Goal: Task Accomplishment & Management: Complete application form

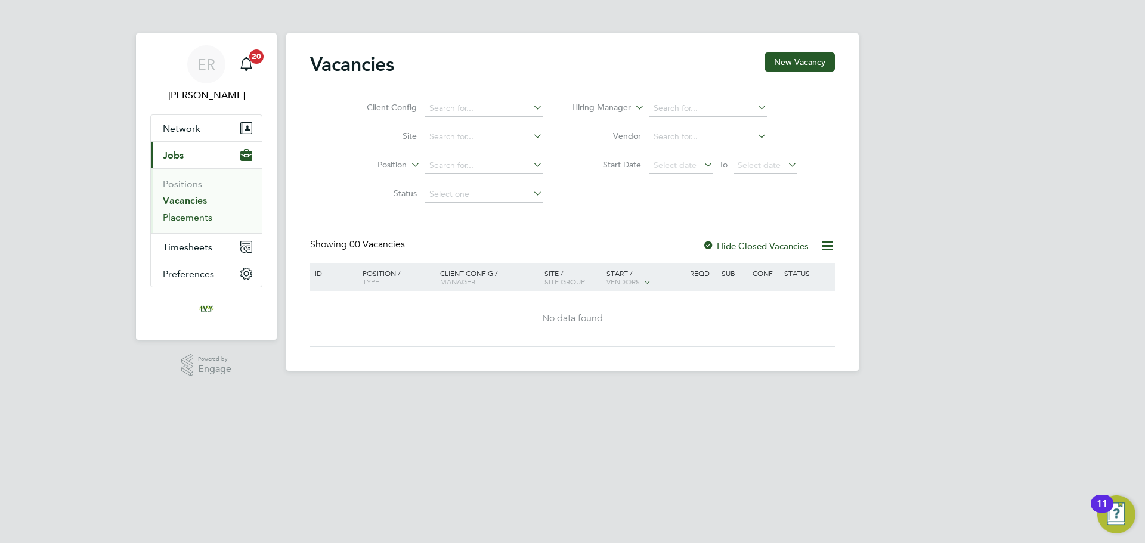
click at [198, 218] on link "Placements" at bounding box center [188, 217] width 50 height 11
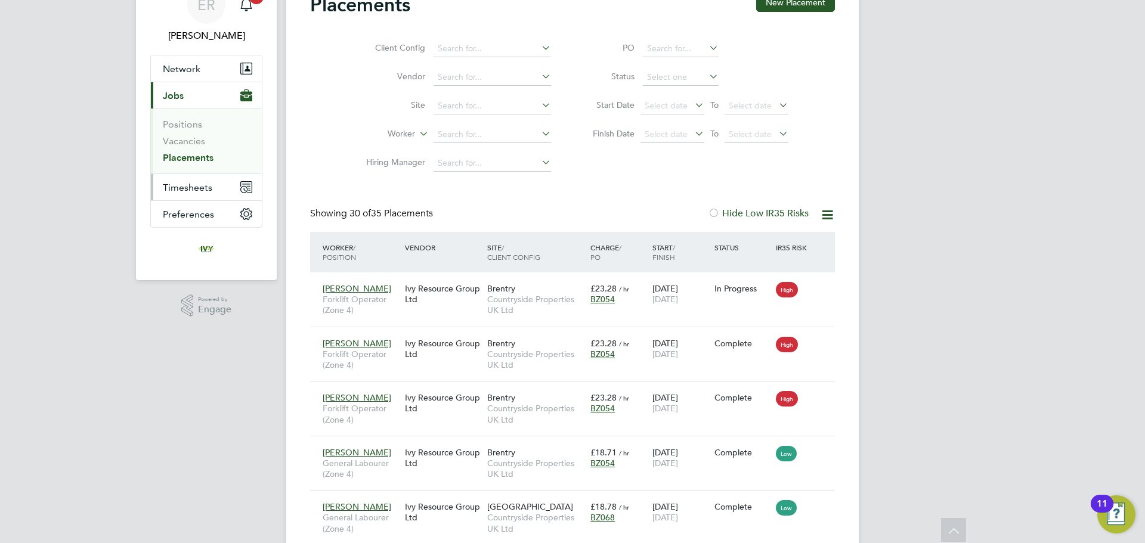
click at [193, 193] on span "Timesheets" at bounding box center [188, 187] width 50 height 11
click at [191, 157] on link "Placements" at bounding box center [188, 157] width 51 height 11
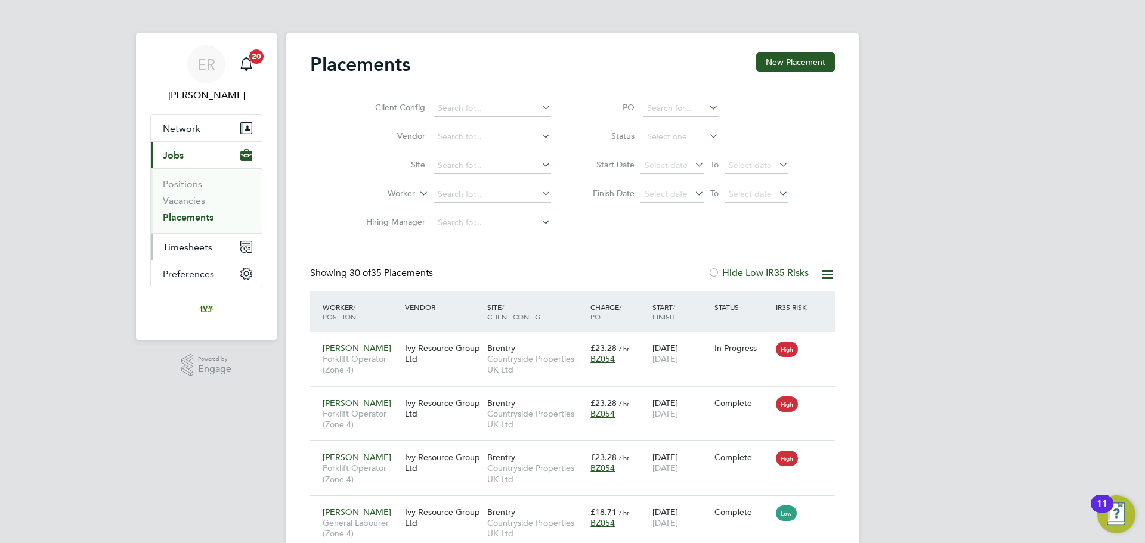
click at [189, 254] on button "Timesheets" at bounding box center [206, 247] width 111 height 26
click at [198, 217] on li "Timesheets" at bounding box center [207, 213] width 89 height 17
click at [199, 210] on link "Timesheets" at bounding box center [188, 210] width 50 height 11
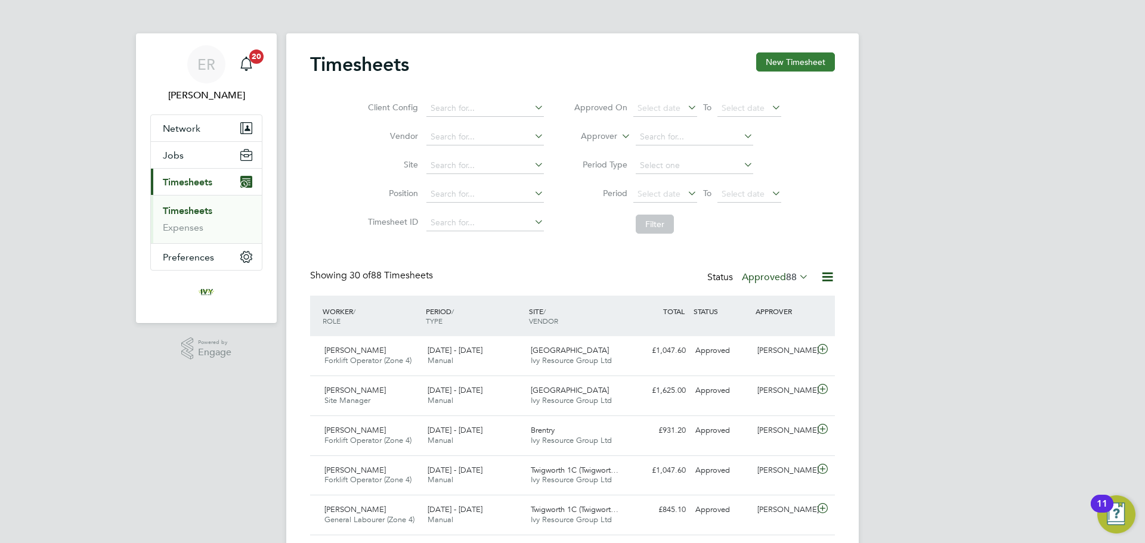
click at [792, 61] on button "New Timesheet" at bounding box center [795, 61] width 79 height 19
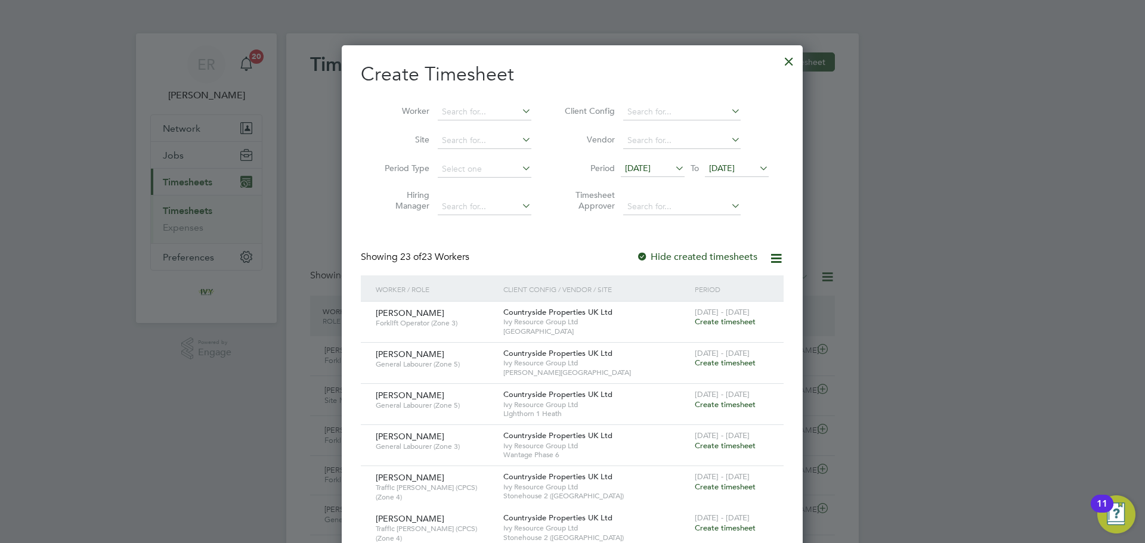
click at [735, 164] on span "[DATE]" at bounding box center [722, 168] width 26 height 11
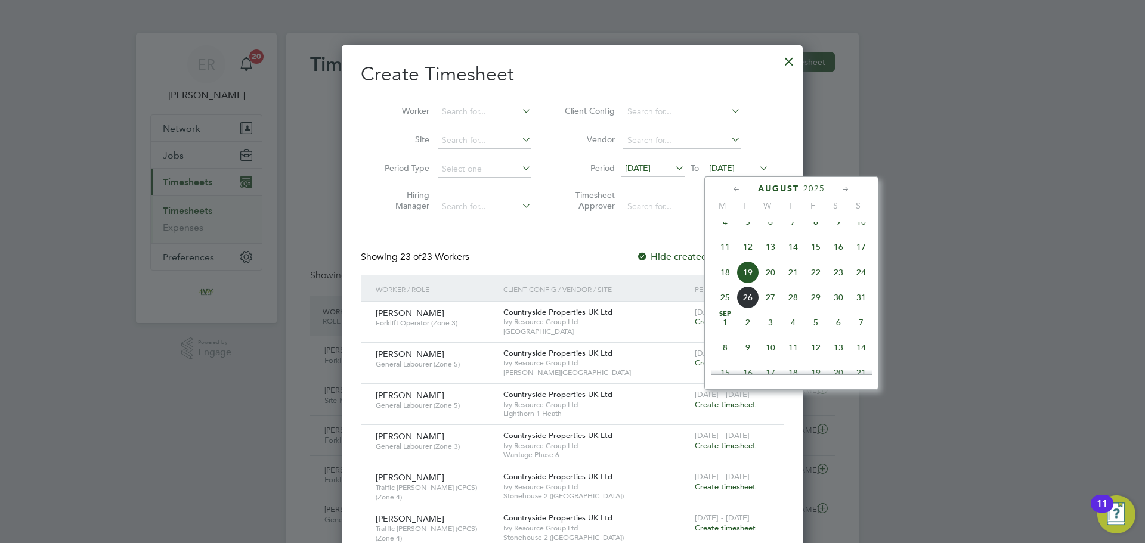
click at [860, 282] on span "24" at bounding box center [861, 272] width 23 height 23
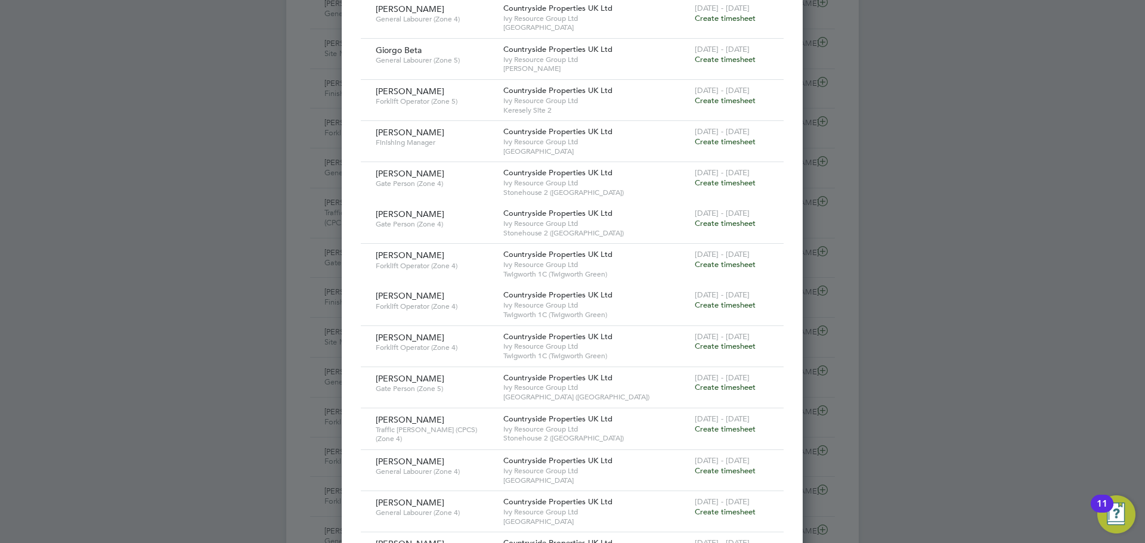
click at [725, 222] on span "Create timesheet" at bounding box center [725, 223] width 61 height 10
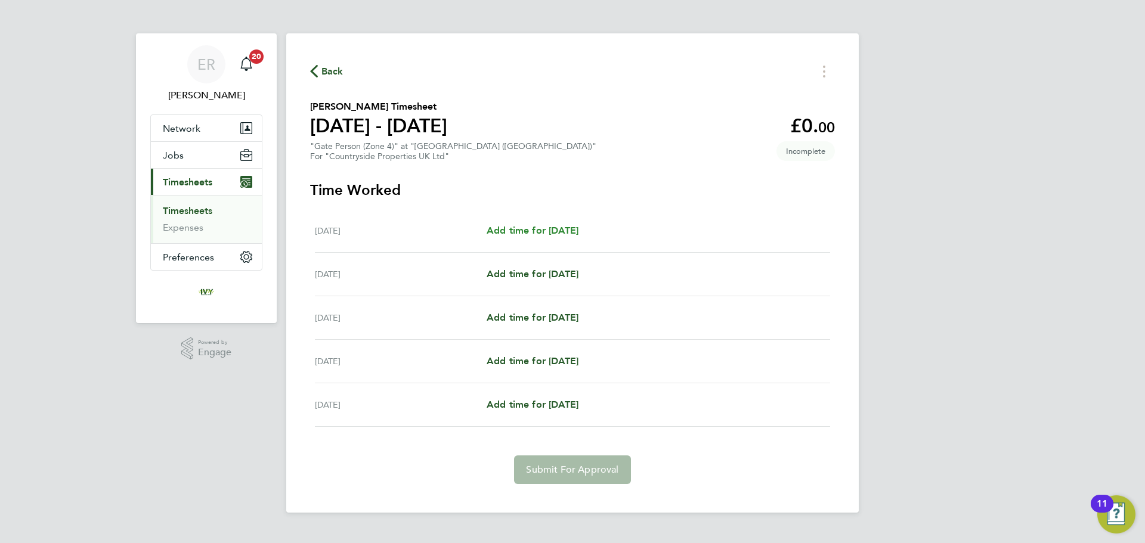
click at [548, 236] on link "Add time for [DATE]" at bounding box center [533, 231] width 92 height 14
select select "30"
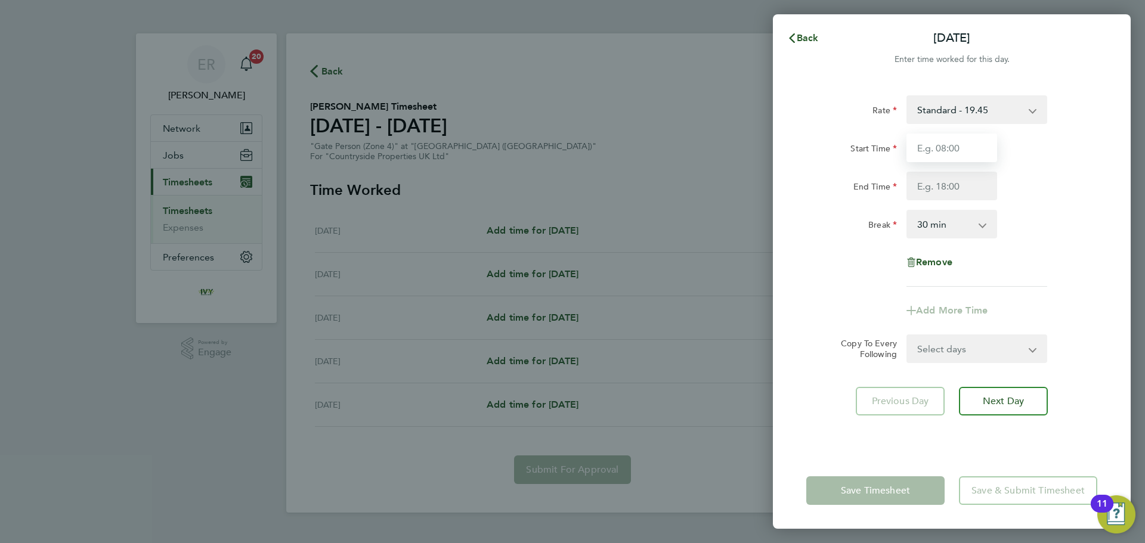
click at [935, 151] on input "Start Time" at bounding box center [952, 148] width 91 height 29
type input "07:30"
click at [944, 184] on input "End Time" at bounding box center [952, 186] width 91 height 29
type input "17:00"
click at [1032, 206] on div "Rate Standard - 19.45 Start Time 07:30 End Time 17:00 Break 0 min 15 min 30 min…" at bounding box center [952, 190] width 291 height 191
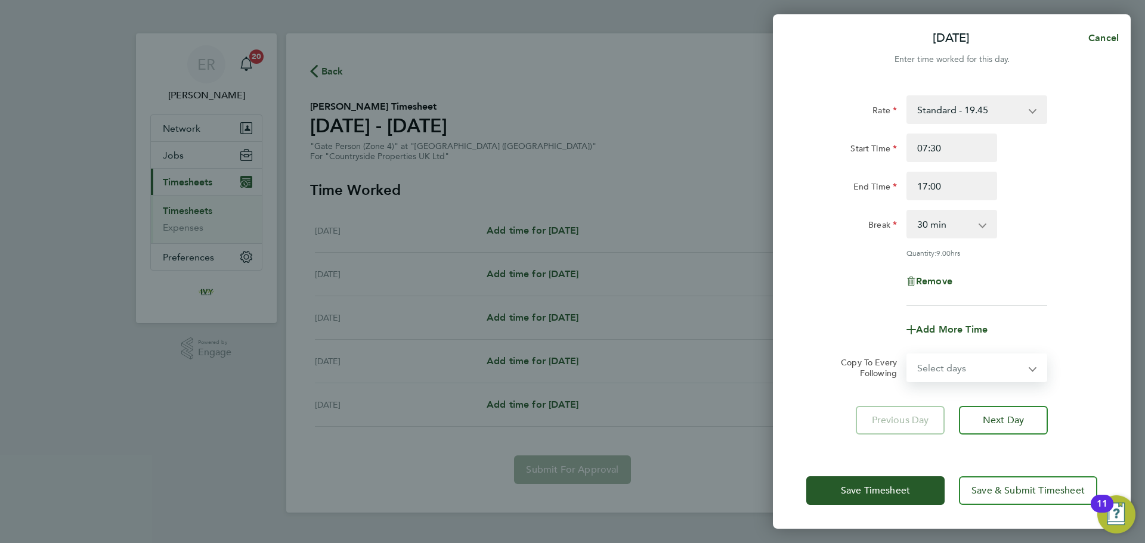
click at [1031, 359] on select "Select days Day [DATE] [DATE] [DATE] [DATE]" at bounding box center [970, 368] width 125 height 26
select select "TUE"
click at [908, 355] on select "Select days Day [DATE] [DATE] [DATE] [DATE]" at bounding box center [970, 368] width 125 height 26
select select "[DATE]"
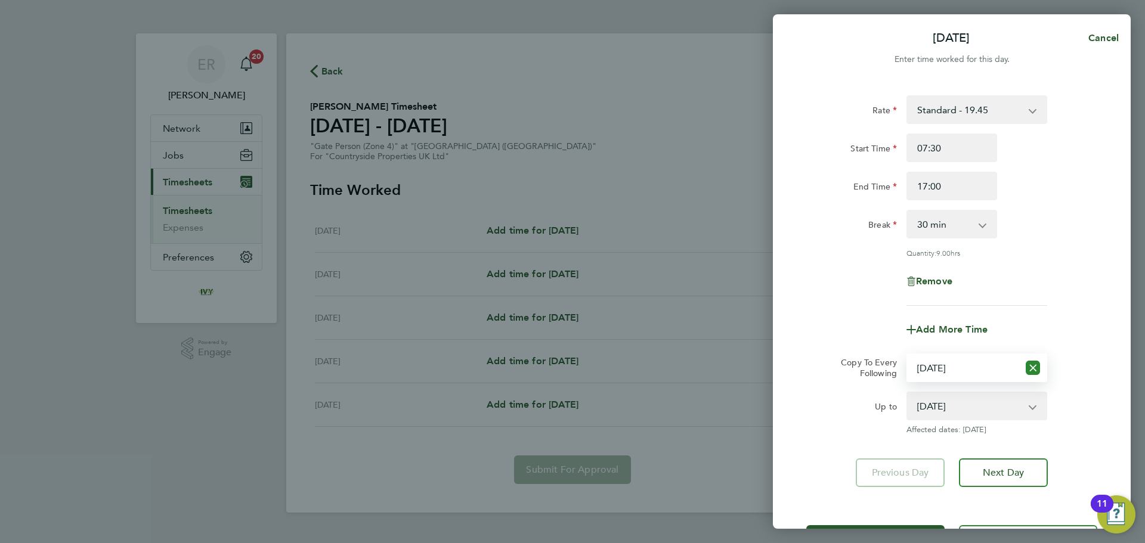
click at [1034, 365] on icon "Reset selection" at bounding box center [1033, 368] width 14 height 14
select select "0: null"
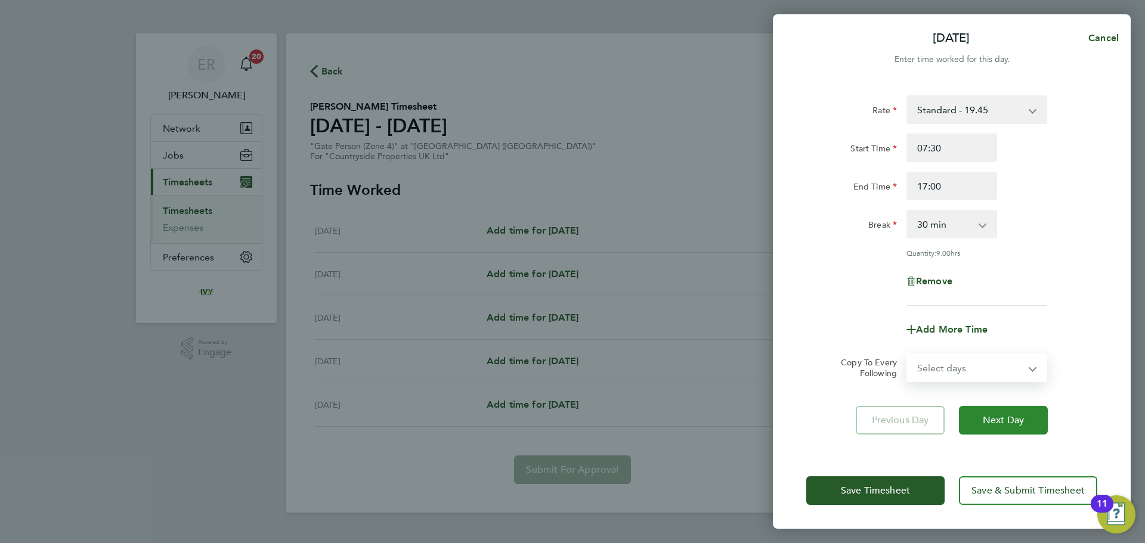
click at [1012, 427] on button "Next Day" at bounding box center [1003, 420] width 89 height 29
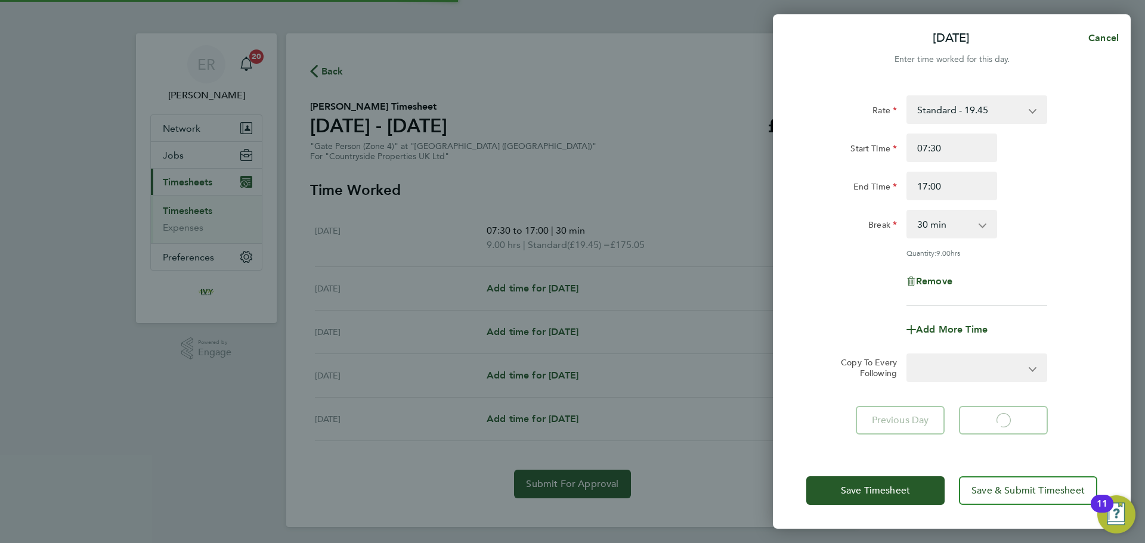
select select "30"
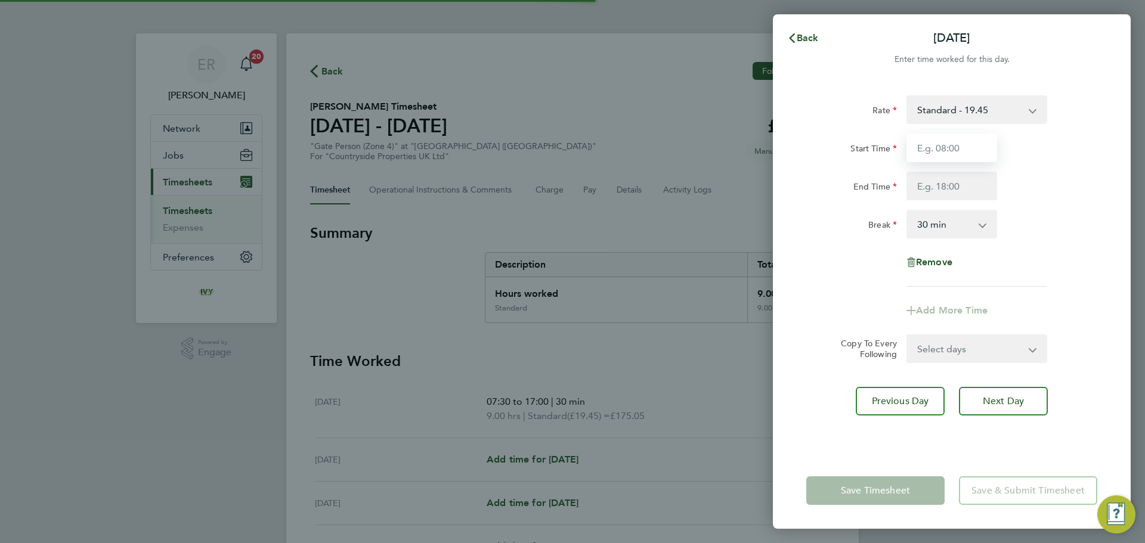
click at [950, 146] on input "Start Time" at bounding box center [952, 148] width 91 height 29
type input "07:30"
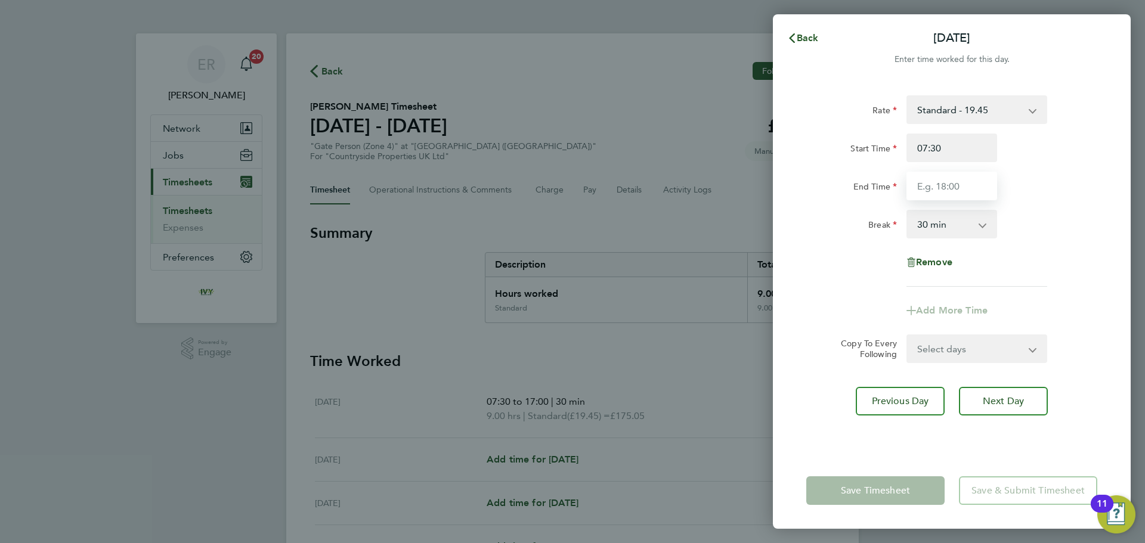
click at [949, 190] on input "End Time" at bounding box center [952, 186] width 91 height 29
type input "17:00"
click at [1049, 256] on div "Rate Standard - 19.45 Start Time 07:30 End Time 17:00 Break 0 min 15 min 30 min…" at bounding box center [952, 190] width 291 height 191
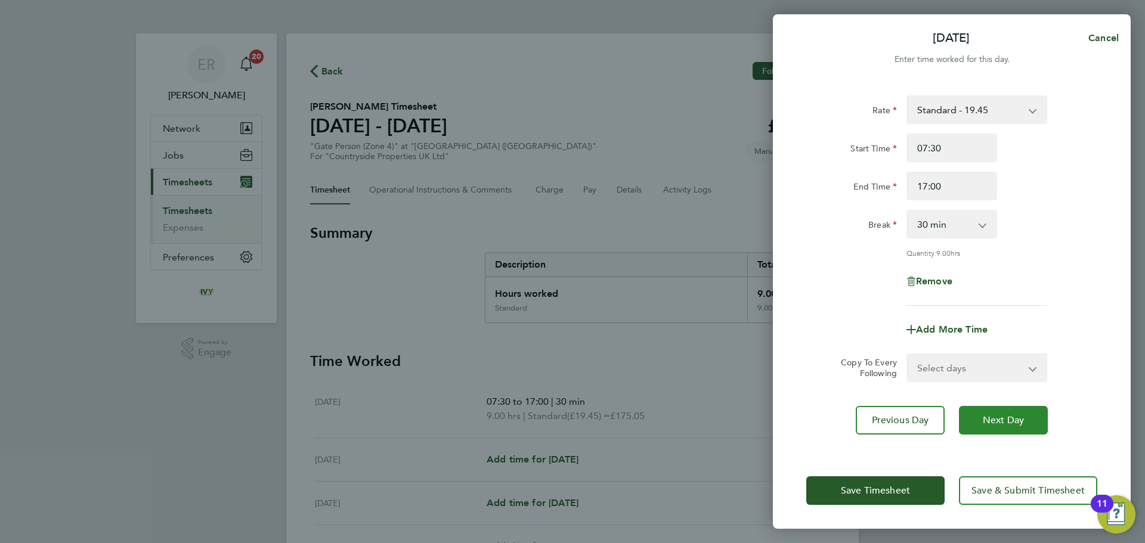
click at [1018, 411] on button "Next Day" at bounding box center [1003, 420] width 89 height 29
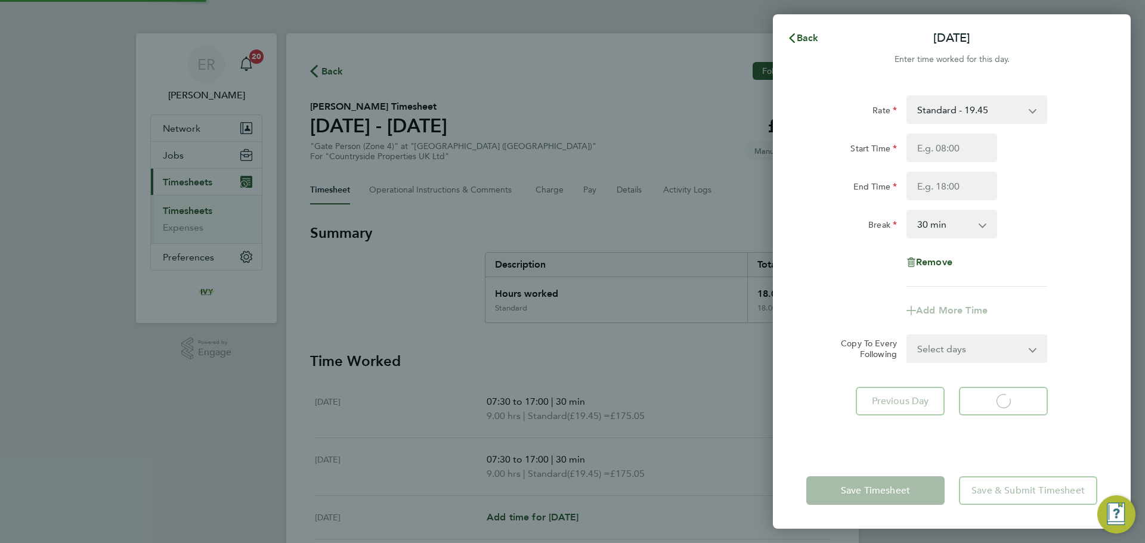
select select "30"
click at [964, 147] on input "Start Time" at bounding box center [952, 148] width 91 height 29
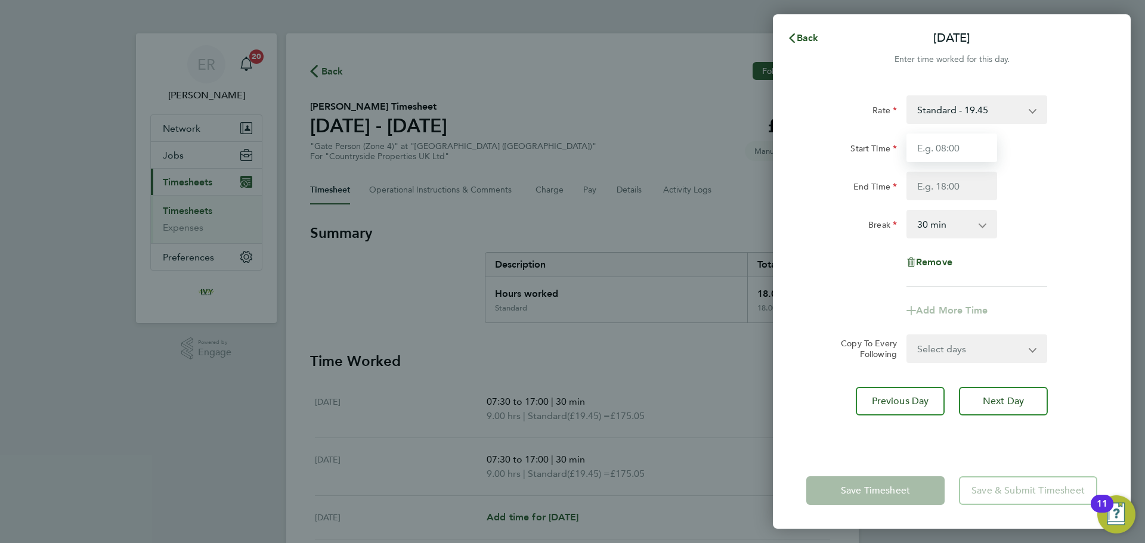
type input "07:30"
click at [940, 193] on input "End Time" at bounding box center [952, 186] width 91 height 29
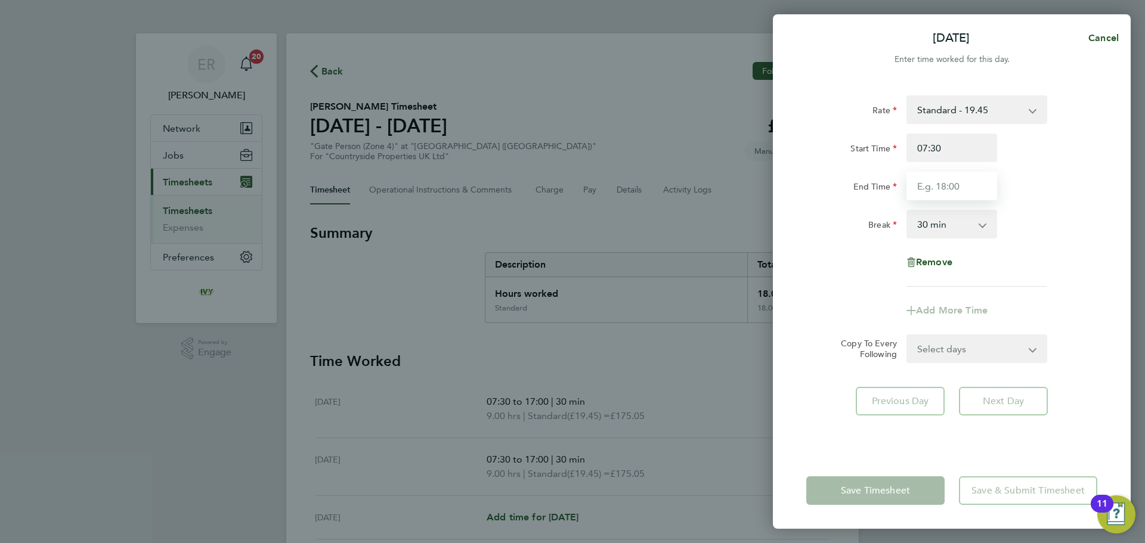
type input "17:00"
click at [1068, 350] on form "Rate Standard - 19.45 Start Time 07:30 End Time 17:00 Break 0 min 15 min 30 min…" at bounding box center [952, 229] width 291 height 268
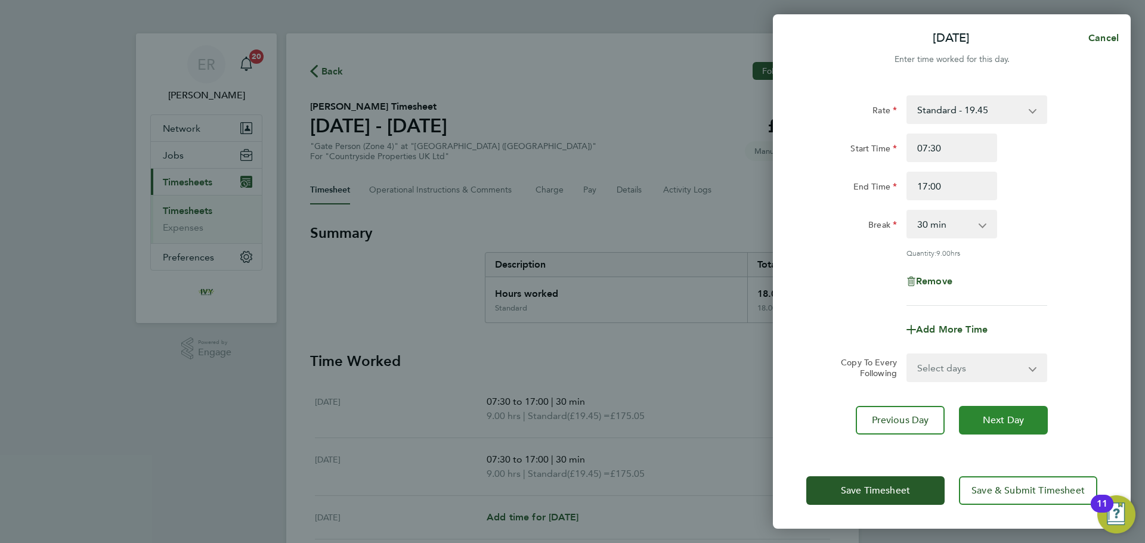
click at [1027, 418] on button "Next Day" at bounding box center [1003, 420] width 89 height 29
select select "30"
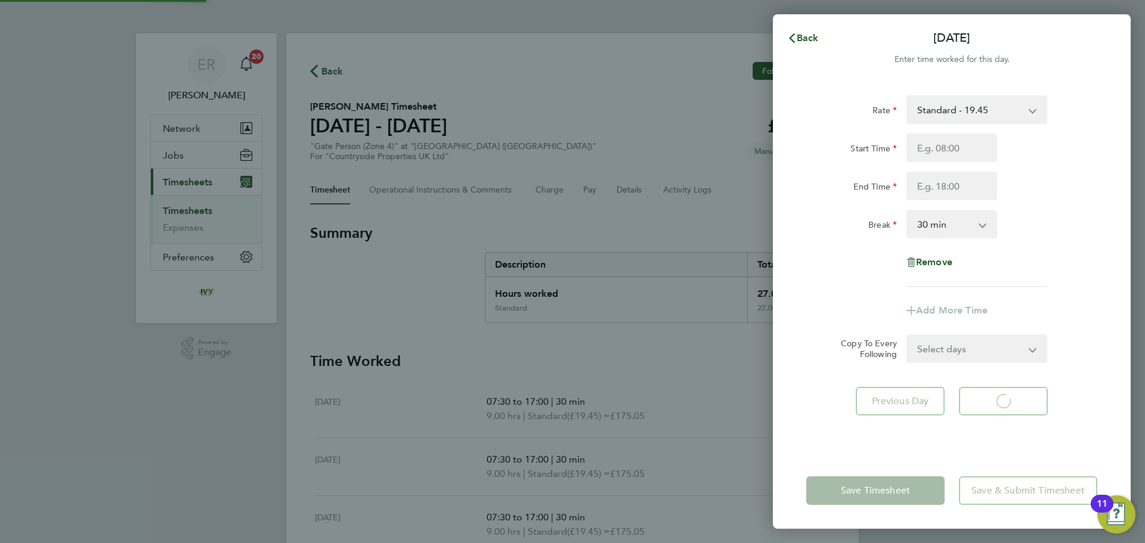
select select "30"
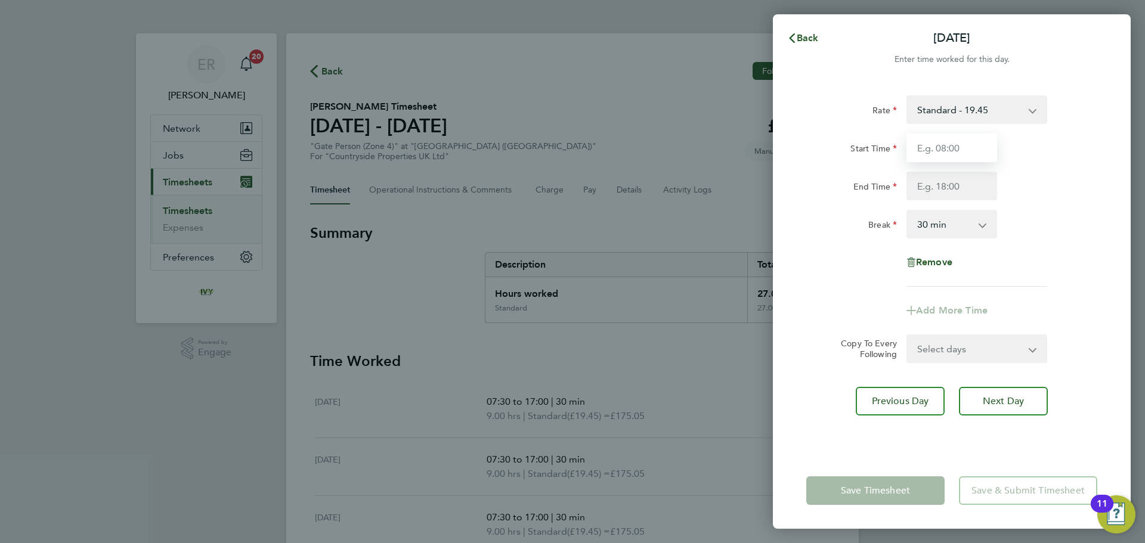
click at [941, 143] on input "Start Time" at bounding box center [952, 148] width 91 height 29
type input "07:30"
click at [955, 185] on input "End Time" at bounding box center [952, 186] width 91 height 29
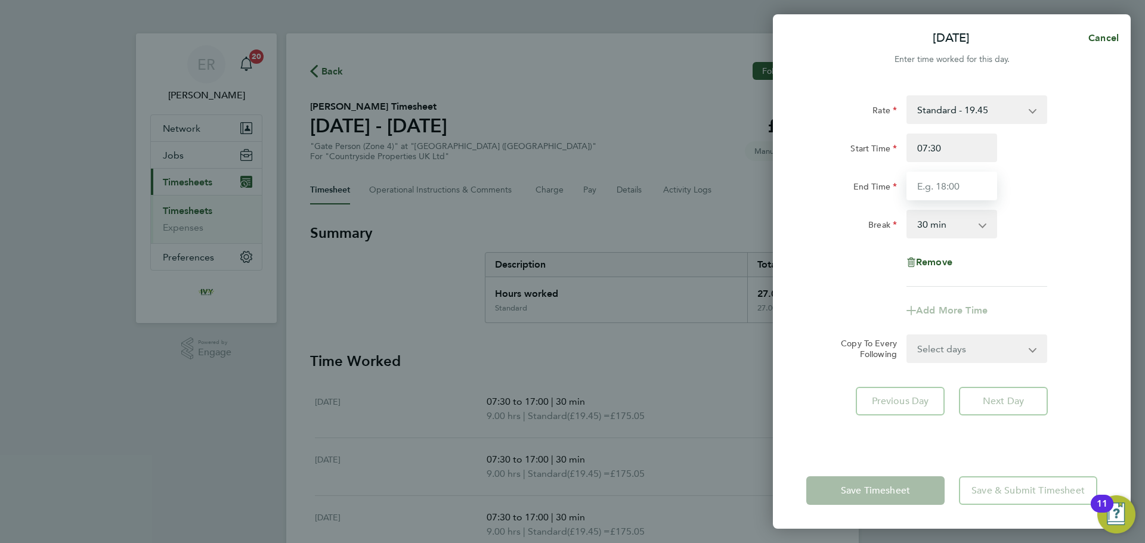
type input "17:00"
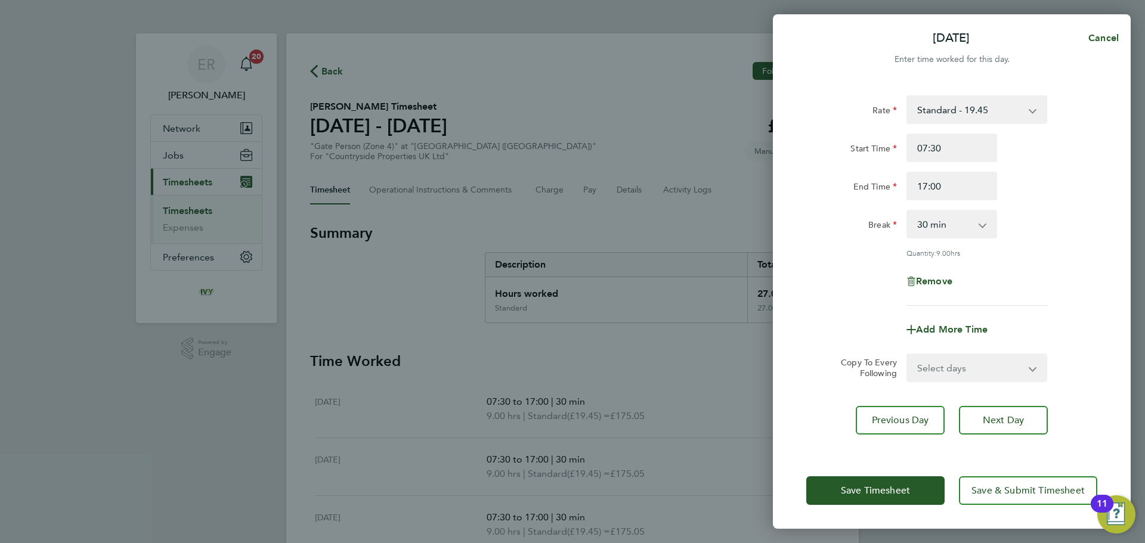
click at [1077, 372] on div "Rate Standard - 19.45 Start Time 07:30 End Time 17:00 Break 0 min 15 min 30 min…" at bounding box center [952, 267] width 358 height 372
click at [1011, 425] on button "Next Day" at bounding box center [1003, 420] width 89 height 29
select select "30"
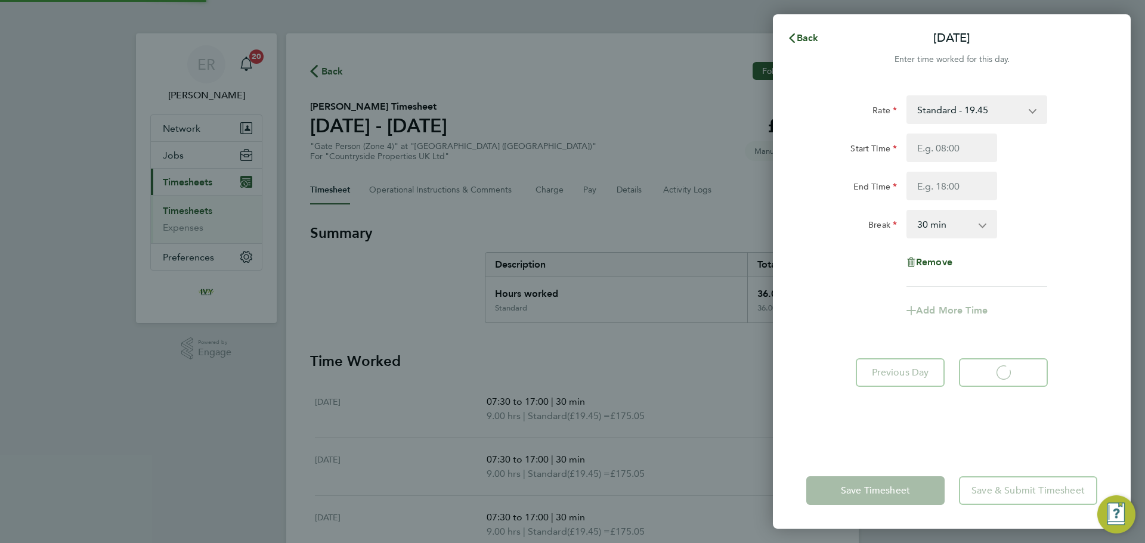
select select "30"
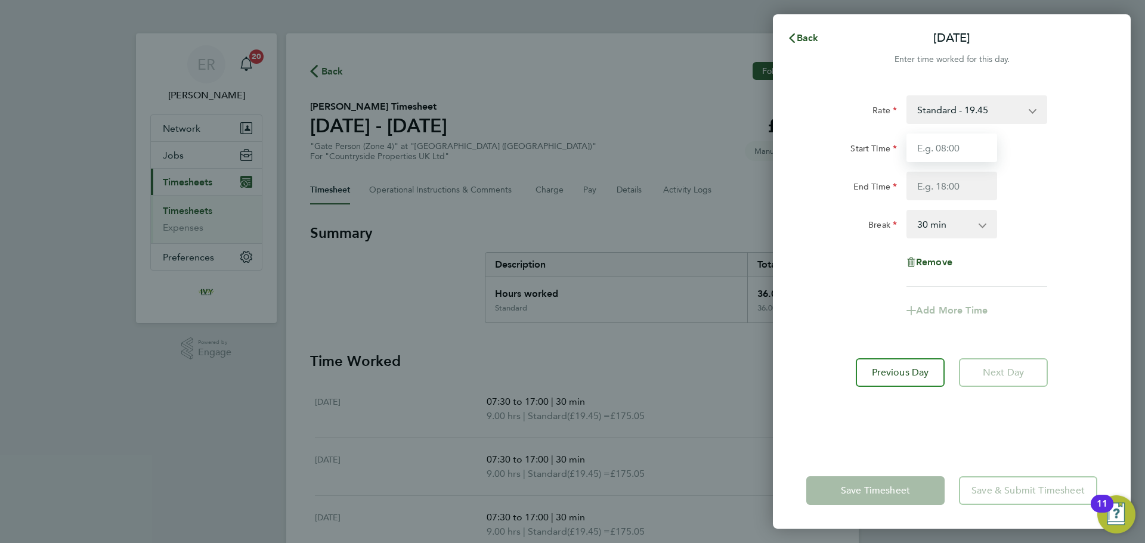
click at [950, 156] on input "Start Time" at bounding box center [952, 148] width 91 height 29
type input "07:30"
click at [955, 189] on input "End Time" at bounding box center [952, 186] width 91 height 29
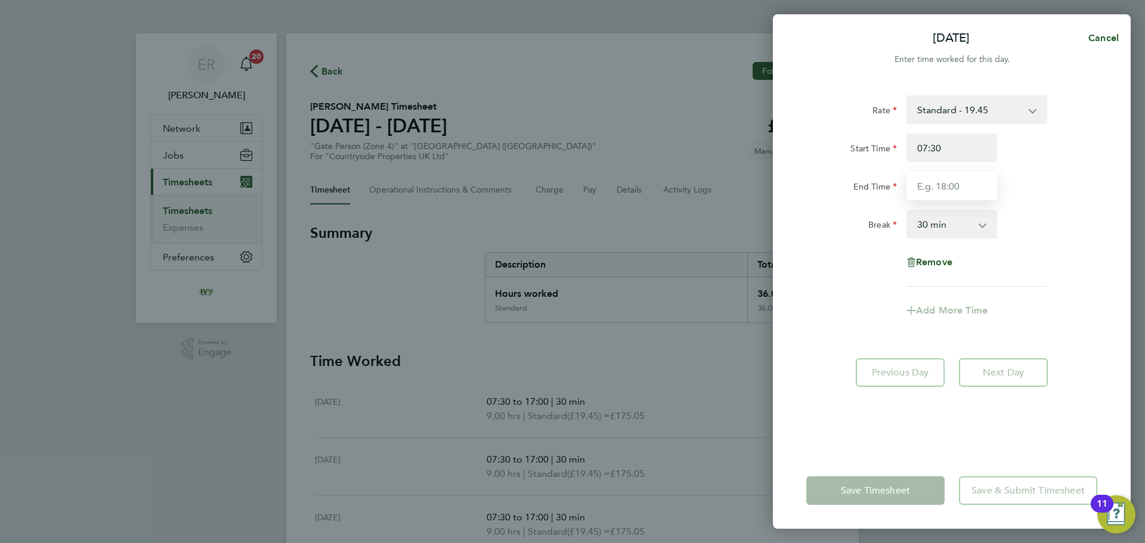
type input "17:00"
click at [997, 425] on div "Rate Standard - 19.45 Start Time 07:30 End Time 17:00 Break 0 min 15 min 30 min…" at bounding box center [952, 267] width 358 height 372
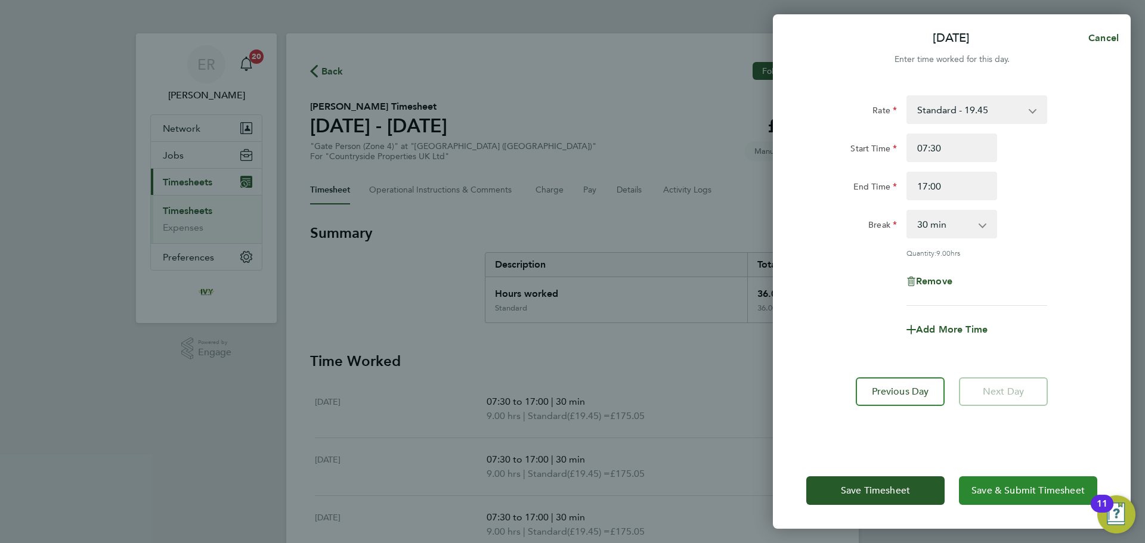
click at [984, 486] on span "Save & Submit Timesheet" at bounding box center [1028, 491] width 113 height 12
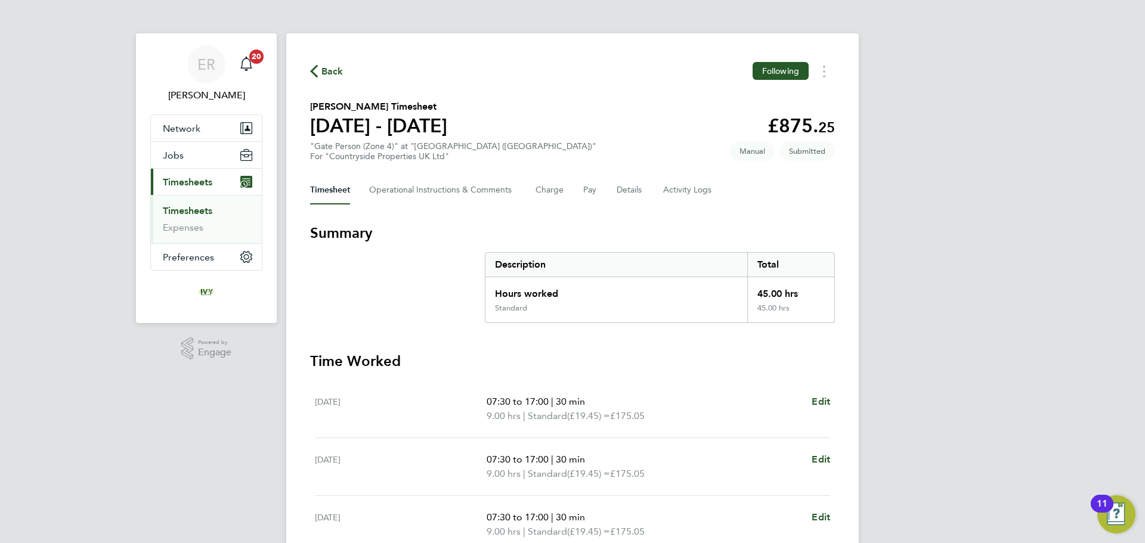
click at [189, 209] on link "Timesheets" at bounding box center [188, 210] width 50 height 11
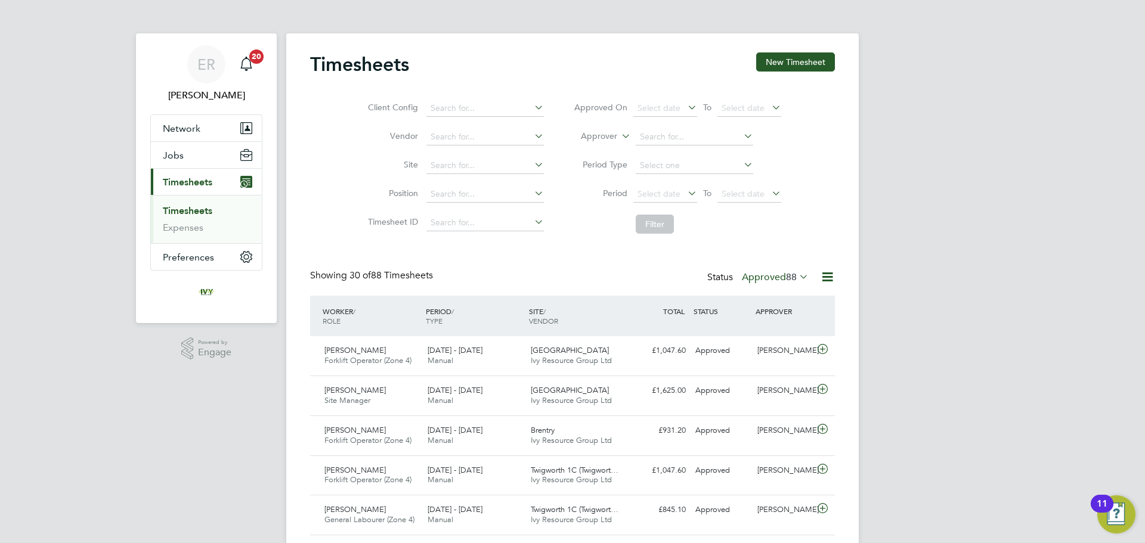
click at [818, 55] on button "New Timesheet" at bounding box center [795, 61] width 79 height 19
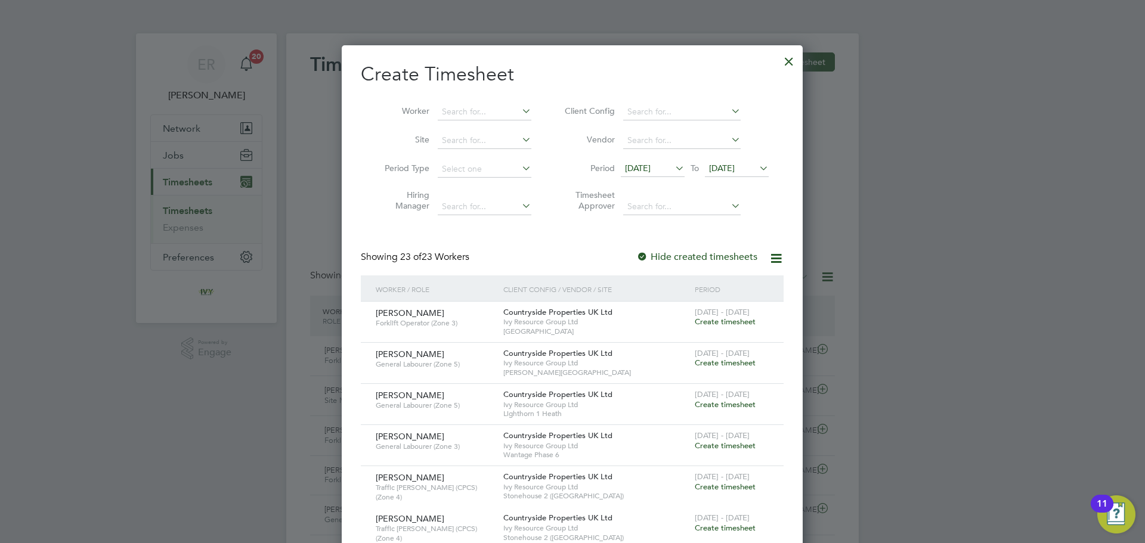
click at [735, 173] on span "[DATE]" at bounding box center [722, 168] width 26 height 11
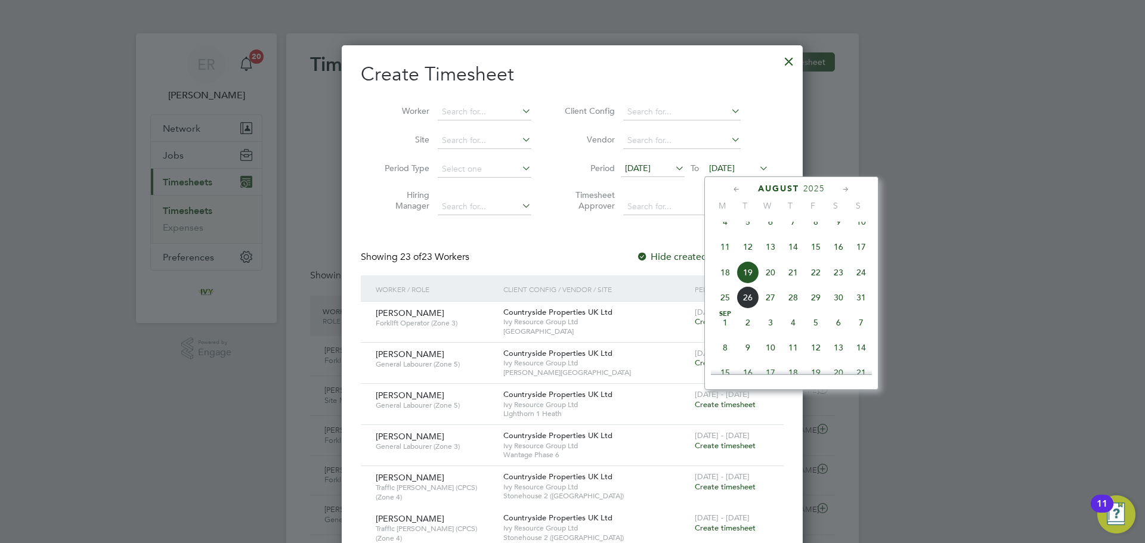
click at [863, 279] on span "24" at bounding box center [861, 272] width 23 height 23
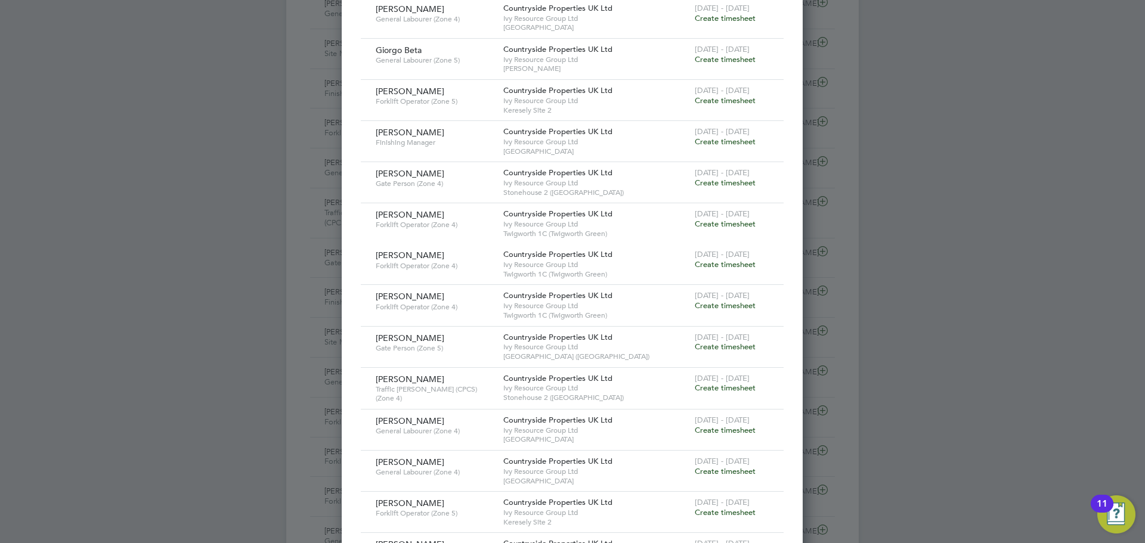
click at [716, 183] on span "Create timesheet" at bounding box center [725, 183] width 61 height 10
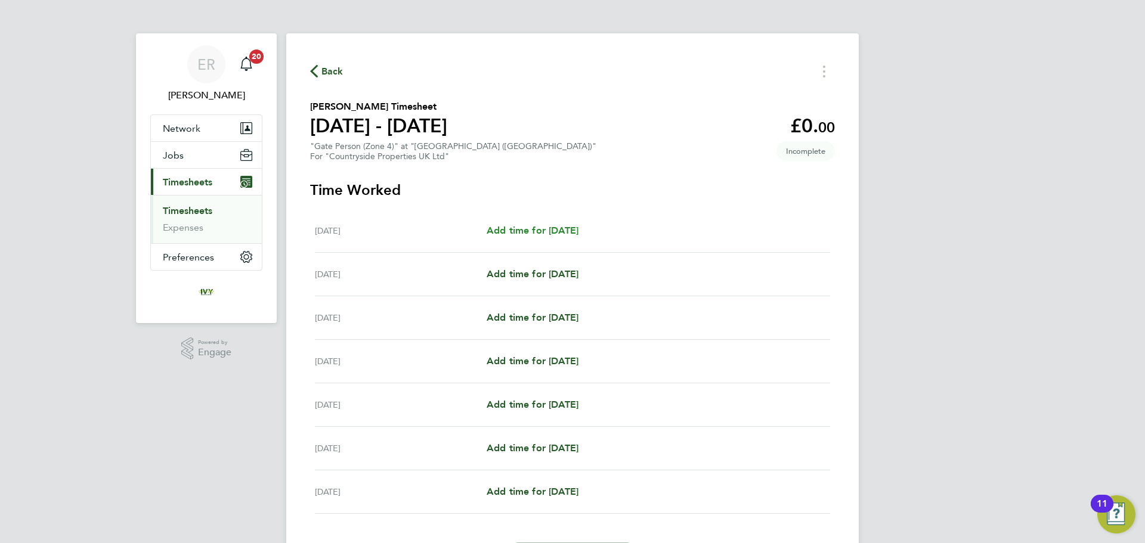
click at [531, 232] on span "Add time for [DATE]" at bounding box center [533, 230] width 92 height 11
select select "30"
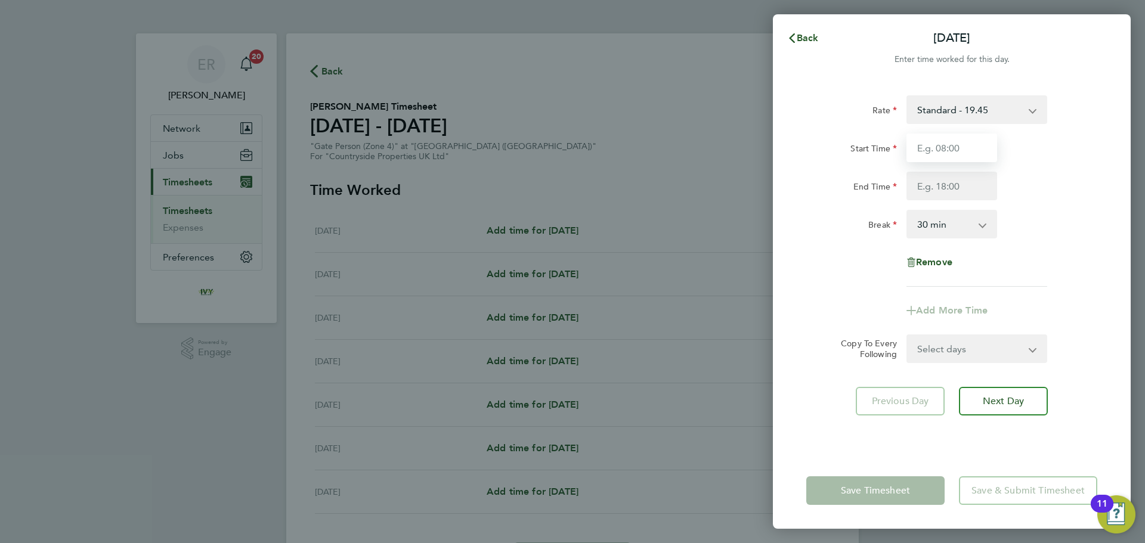
click at [944, 146] on input "Start Time" at bounding box center [952, 148] width 91 height 29
type input "07:30"
click at [956, 178] on input "End Time" at bounding box center [952, 186] width 91 height 29
type input "17:00"
click at [1016, 229] on div "Break 0 min 15 min 30 min 45 min 60 min 75 min 90 min" at bounding box center [952, 224] width 301 height 29
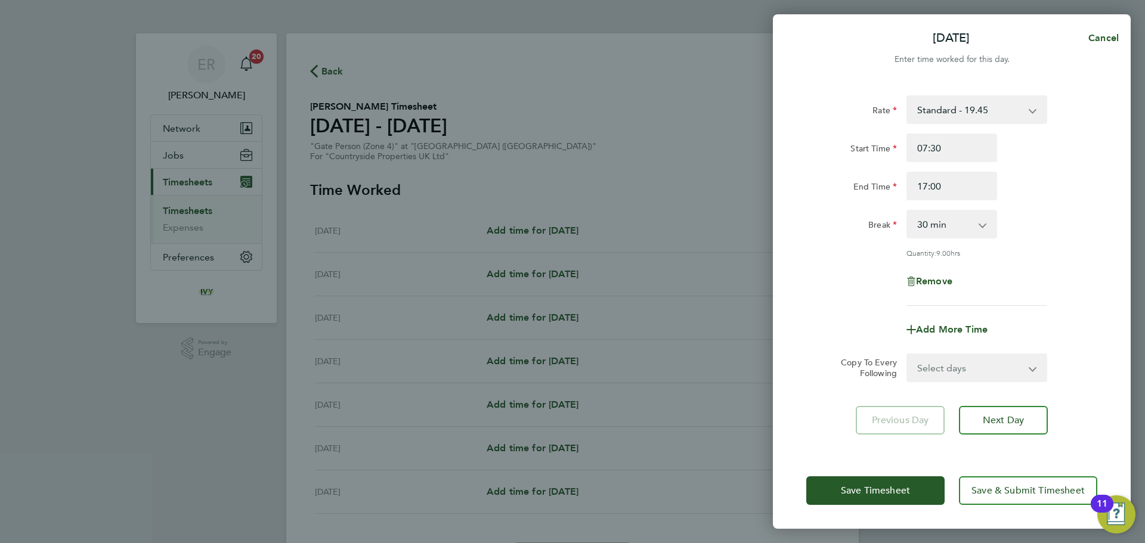
click at [963, 362] on select "Select days Day Weekday (Mon-Fri) Weekend (Sat-Sun) [DATE] [DATE] [DATE] [DATE]…" at bounding box center [970, 368] width 125 height 26
select select "WEEKDAY"
click at [908, 355] on select "Select days Day Weekday (Mon-Fri) Weekend (Sat-Sun) [DATE] [DATE] [DATE] [DATE]…" at bounding box center [970, 368] width 125 height 26
select select "[DATE]"
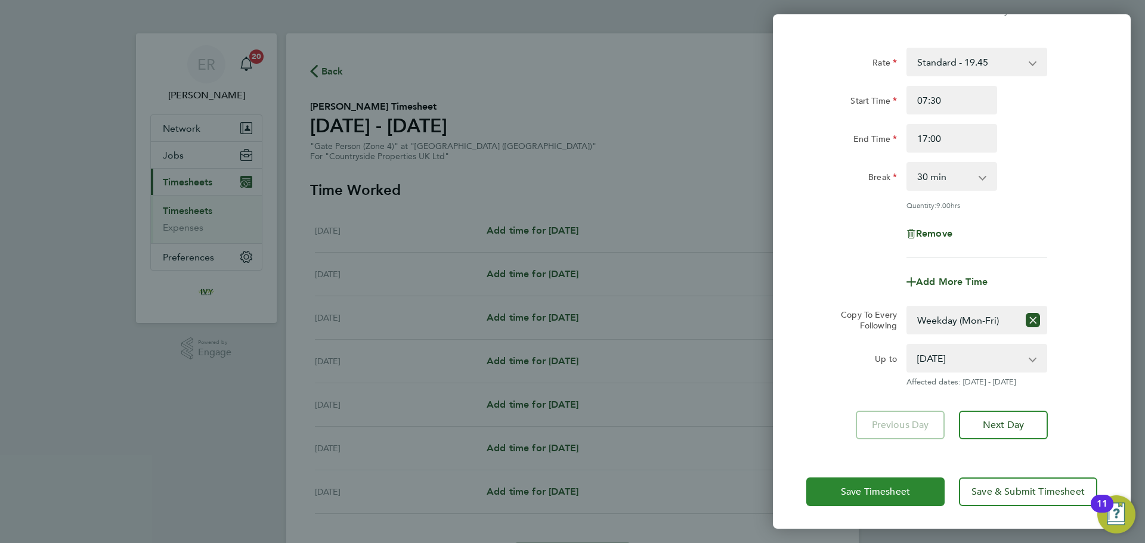
click at [919, 484] on button "Save Timesheet" at bounding box center [876, 492] width 138 height 29
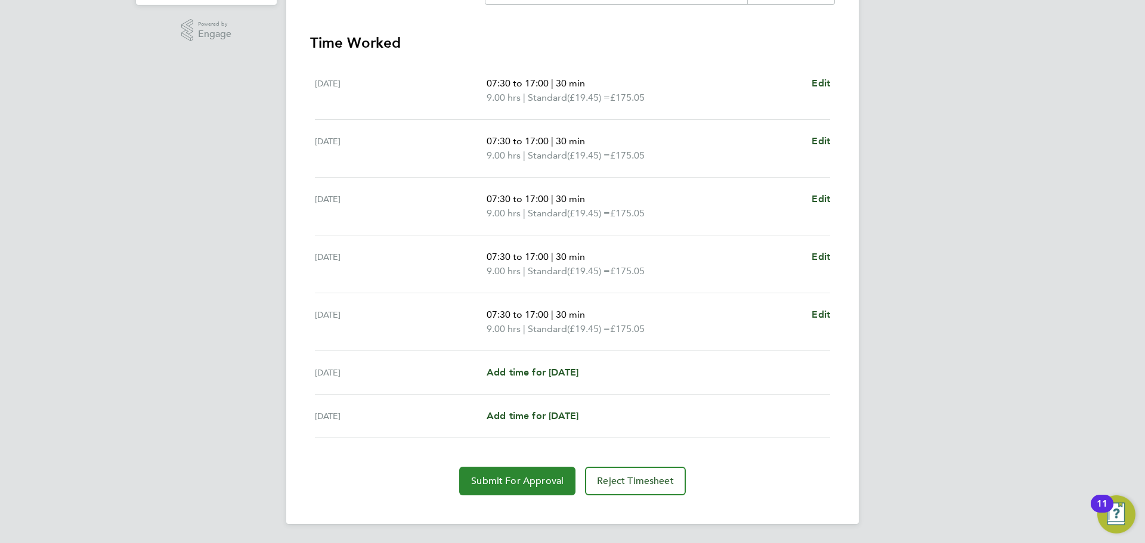
click at [532, 487] on button "Submit For Approval" at bounding box center [517, 481] width 116 height 29
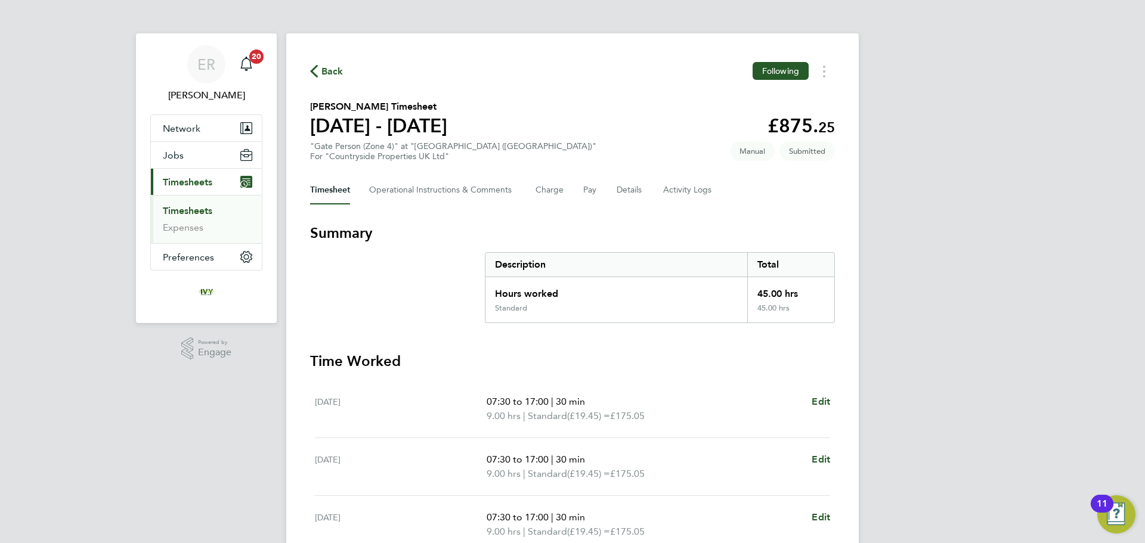
click at [200, 206] on link "Timesheets" at bounding box center [188, 210] width 50 height 11
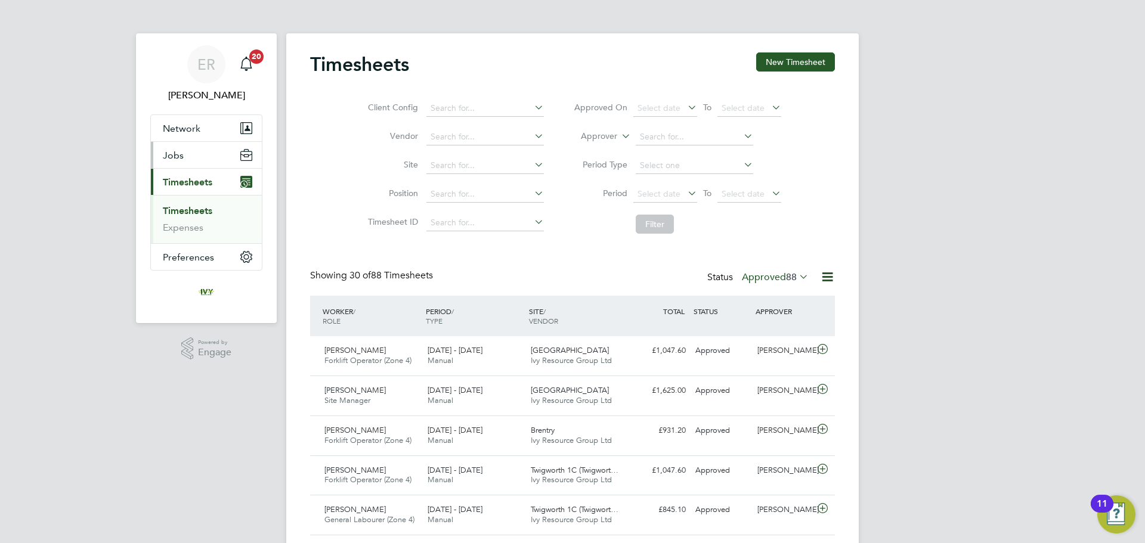
click at [180, 160] on span "Jobs" at bounding box center [173, 155] width 21 height 11
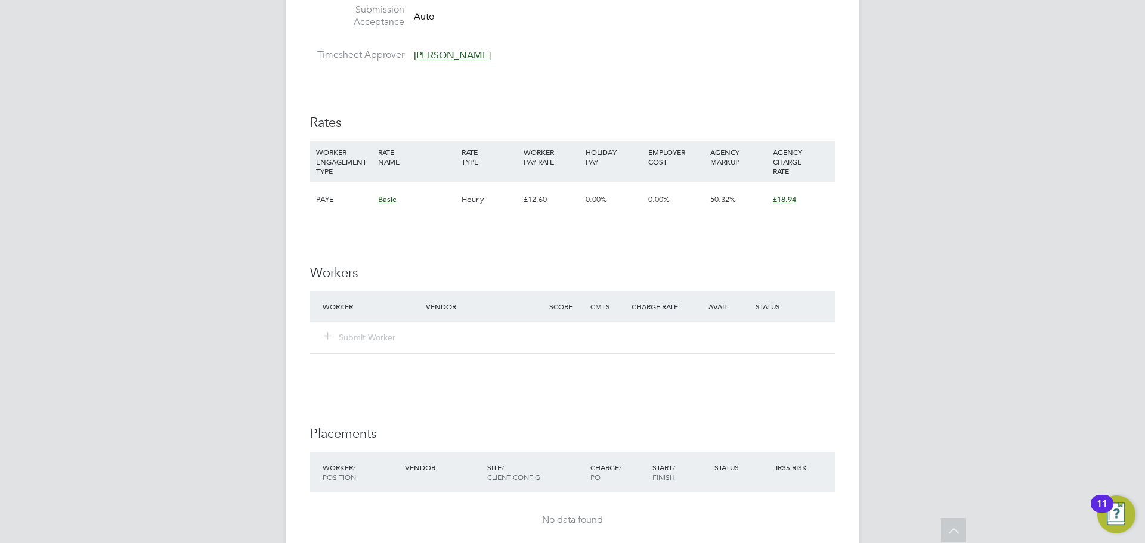
scroll to position [716, 0]
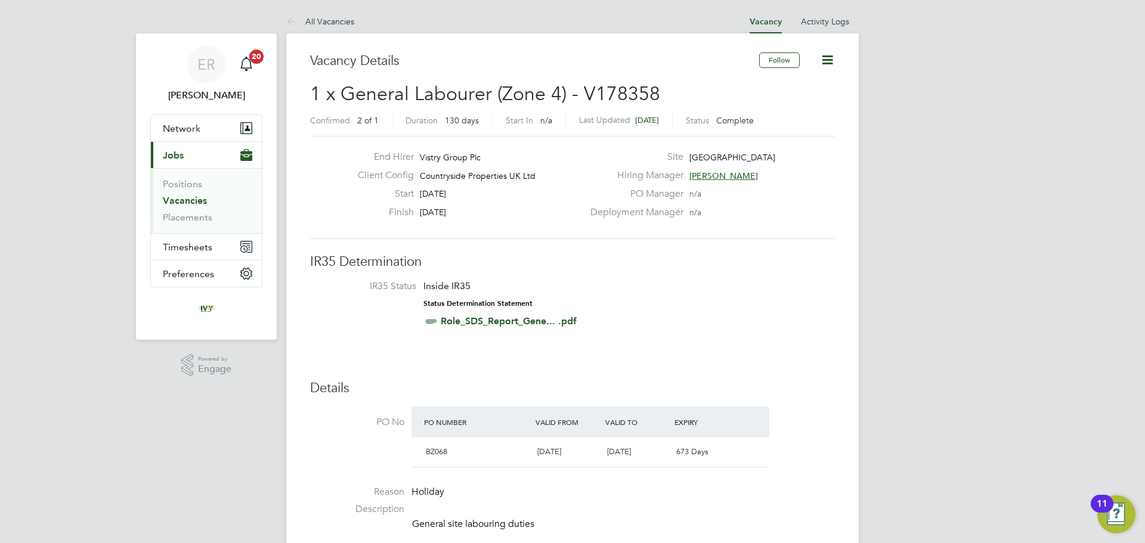
click at [823, 66] on icon at bounding box center [827, 59] width 15 height 15
click at [811, 103] on li "Update Status" at bounding box center [798, 105] width 69 height 17
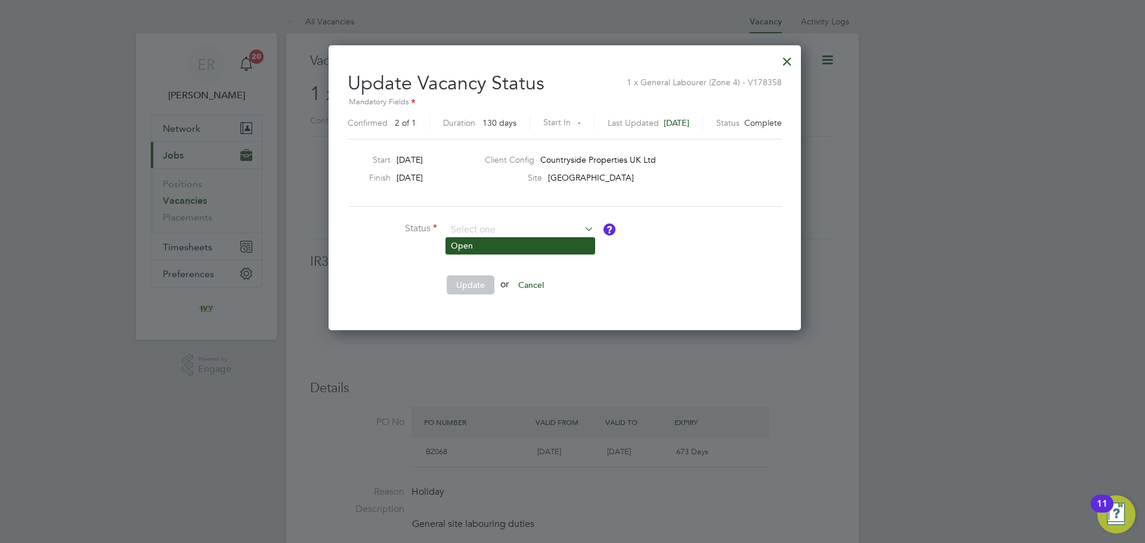
click at [501, 245] on li "Open" at bounding box center [520, 246] width 149 height 16
type input "Open"
click at [462, 291] on button "Update" at bounding box center [471, 285] width 48 height 19
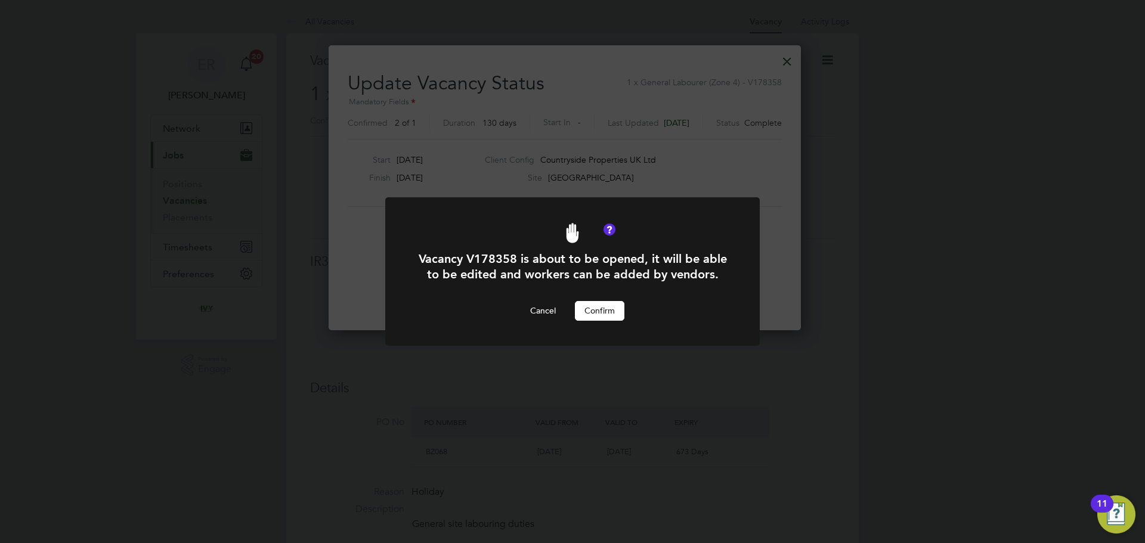
click at [606, 313] on button "Confirm" at bounding box center [600, 310] width 50 height 19
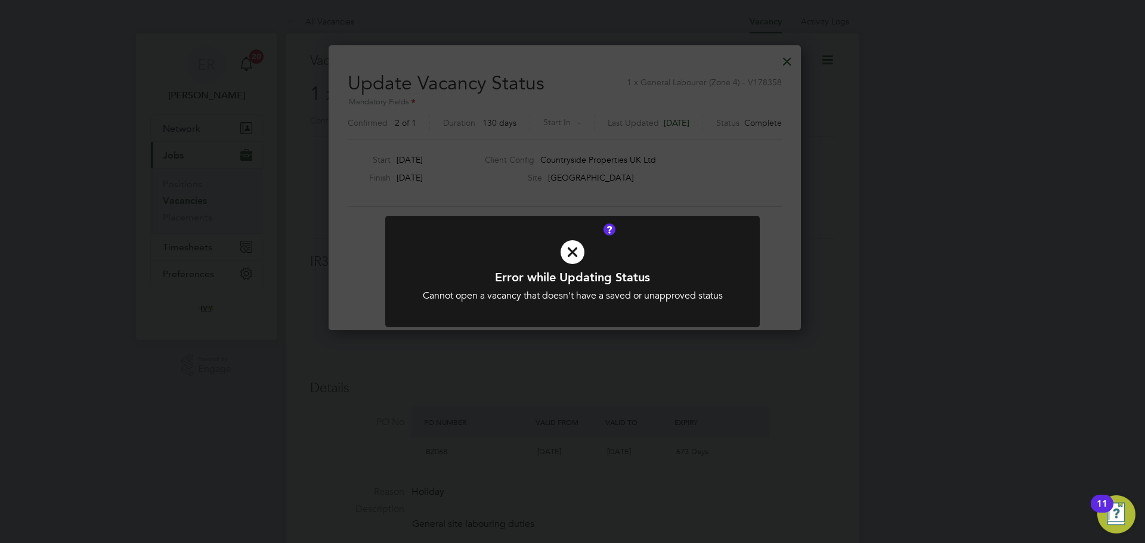
click at [716, 187] on div "Error while Updating Status Cannot open a vacancy that doesn't have a saved or …" at bounding box center [572, 271] width 1145 height 543
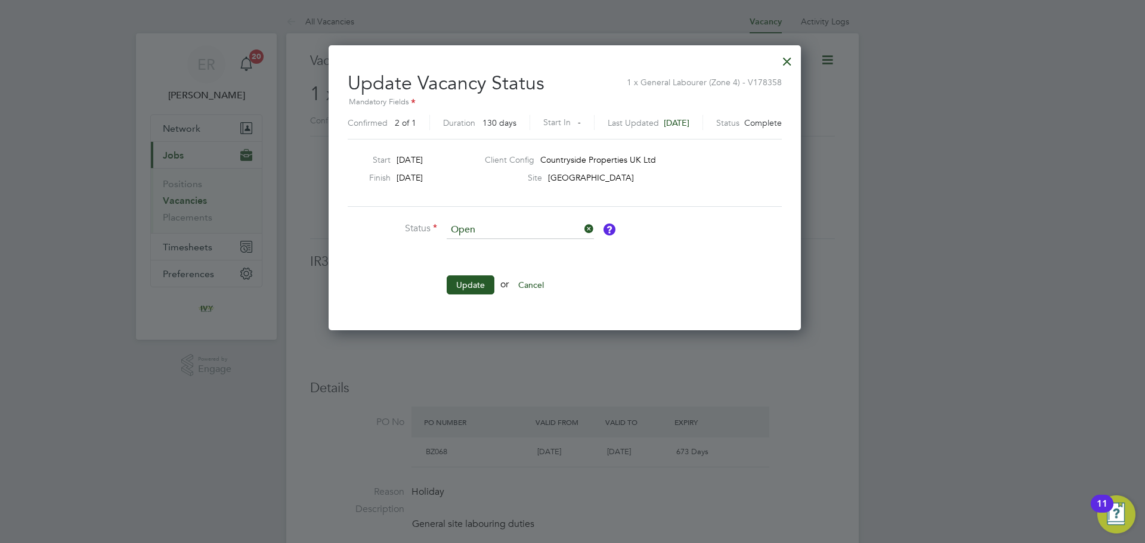
click at [798, 64] on div at bounding box center [787, 58] width 21 height 21
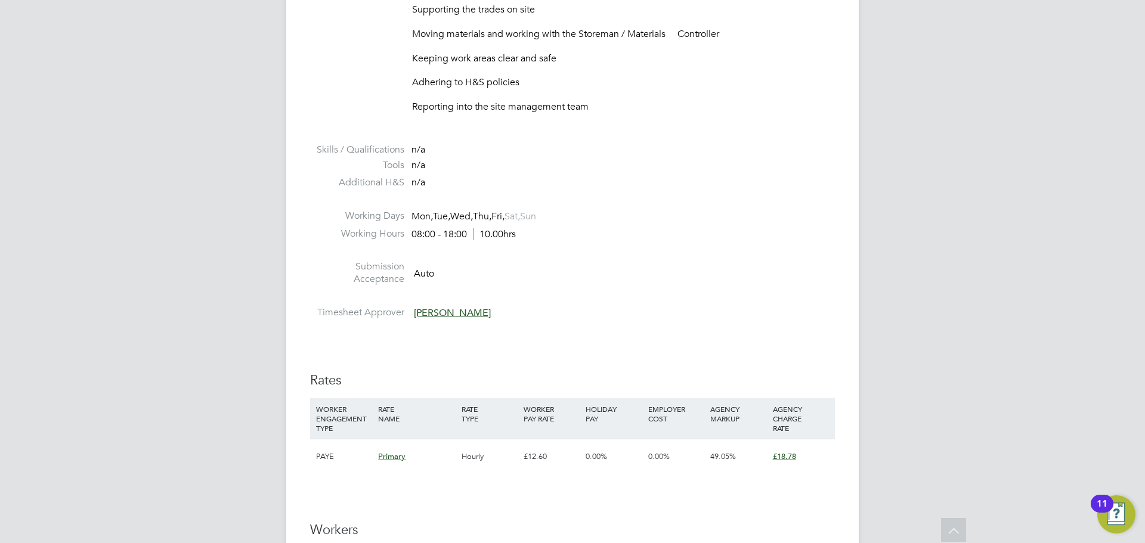
scroll to position [656, 0]
